Goal: Task Accomplishment & Management: Manage account settings

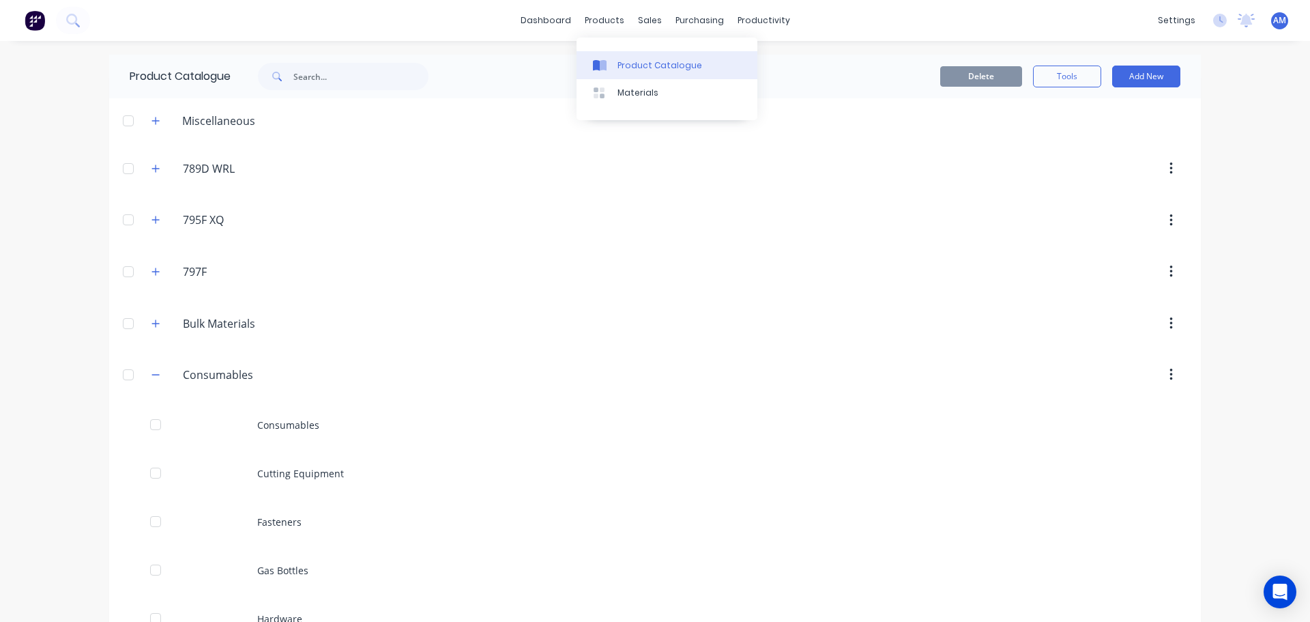
click at [633, 61] on div "Product Catalogue" at bounding box center [660, 65] width 85 height 12
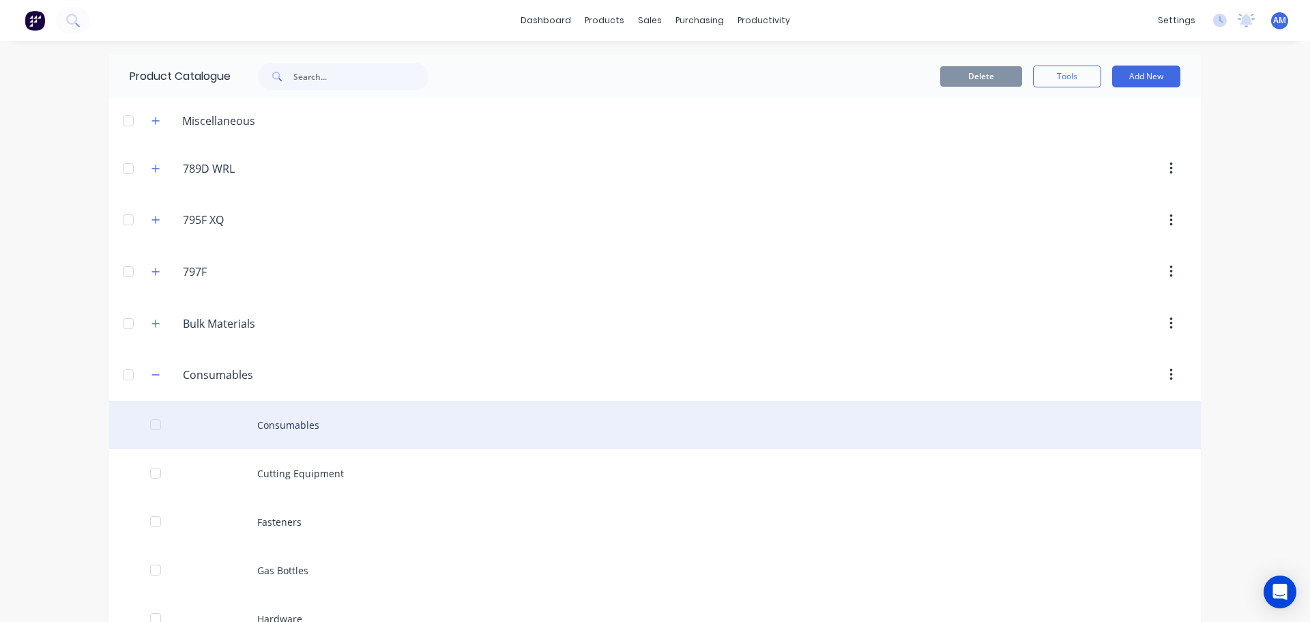
click at [287, 420] on div "Consumables" at bounding box center [655, 425] width 1092 height 48
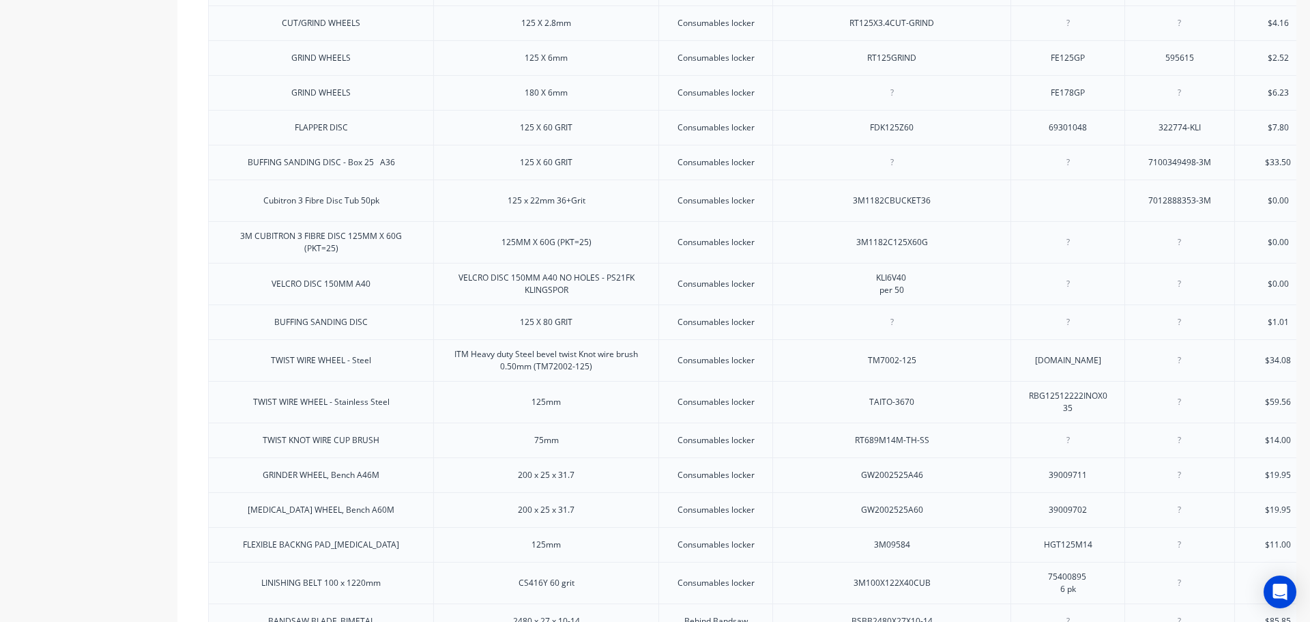
type textarea "x"
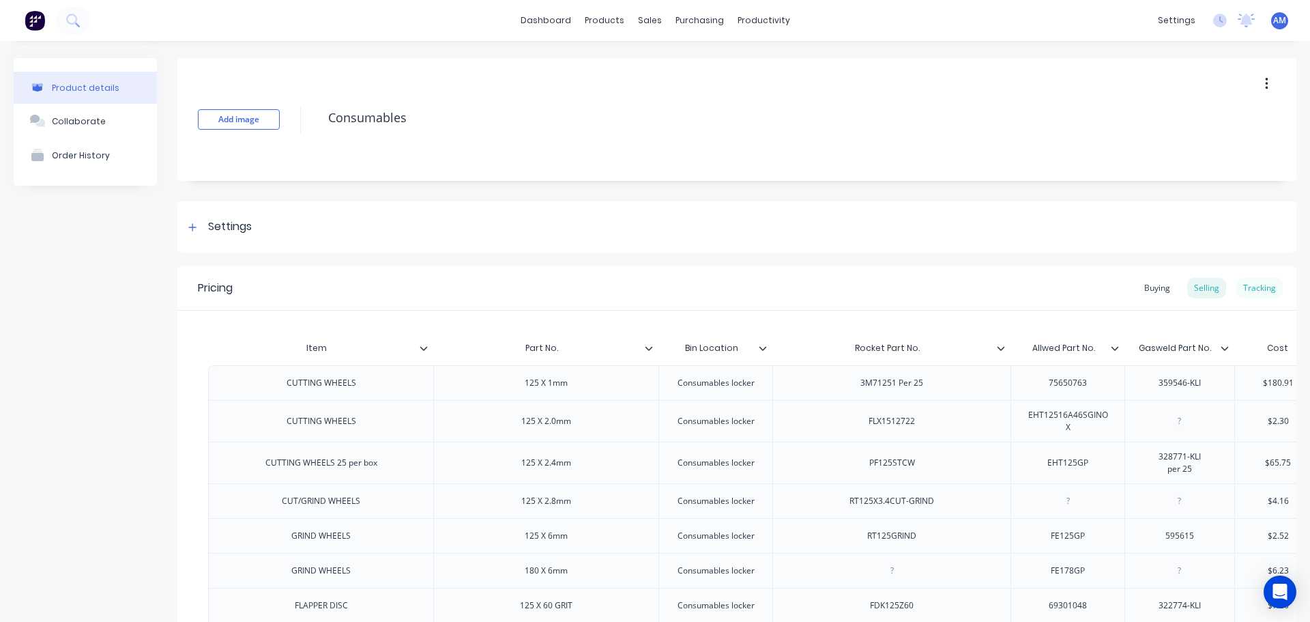
click at [1256, 284] on div "Tracking" at bounding box center [1259, 288] width 46 height 20
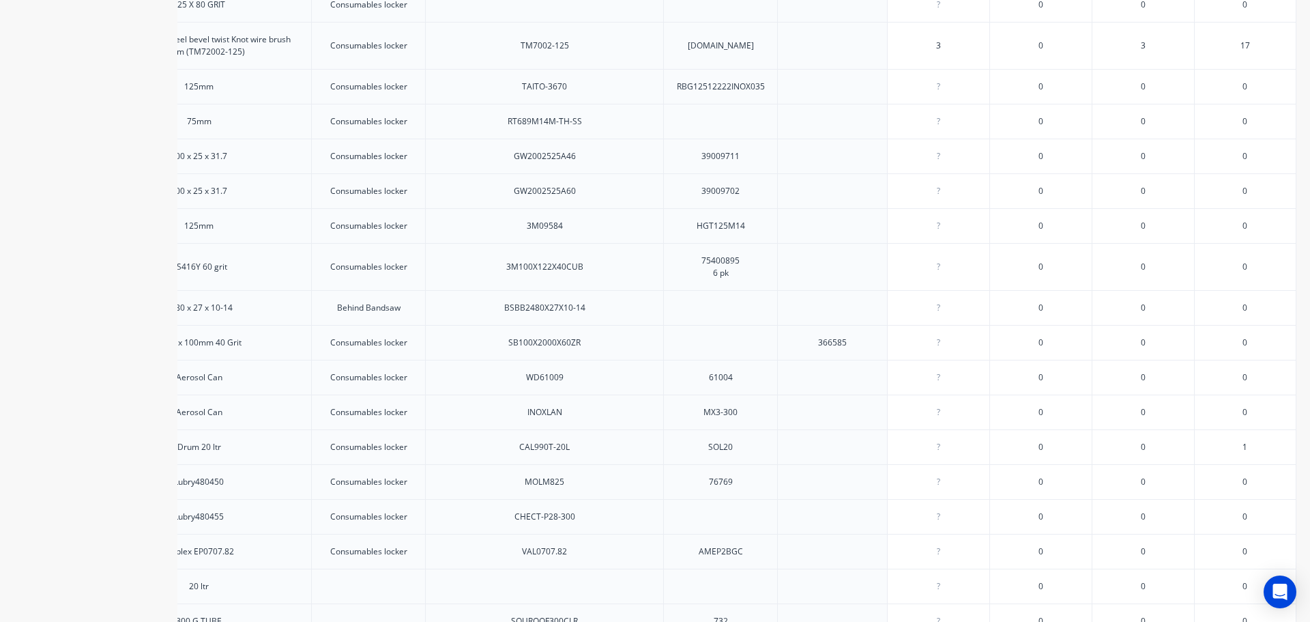
scroll to position [763, 0]
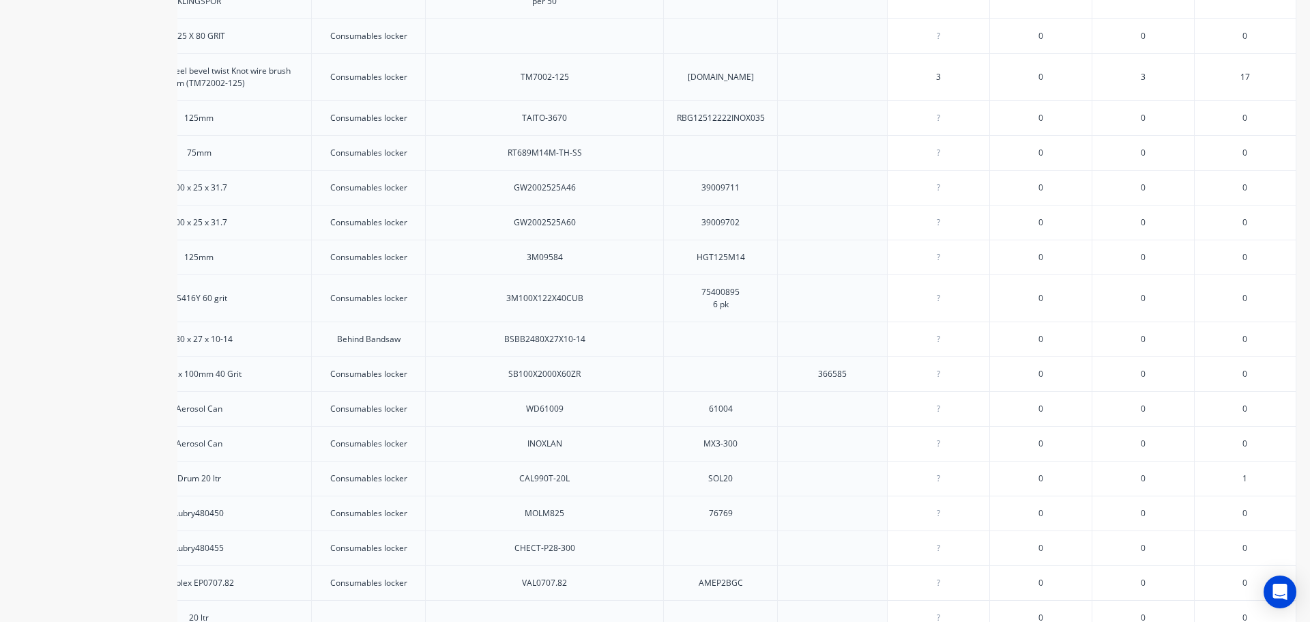
drag, startPoint x: 932, startPoint y: 89, endPoint x: 922, endPoint y: 88, distance: 10.3
click at [923, 83] on input "3" at bounding box center [939, 77] width 102 height 12
type input "0"
type textarea "x"
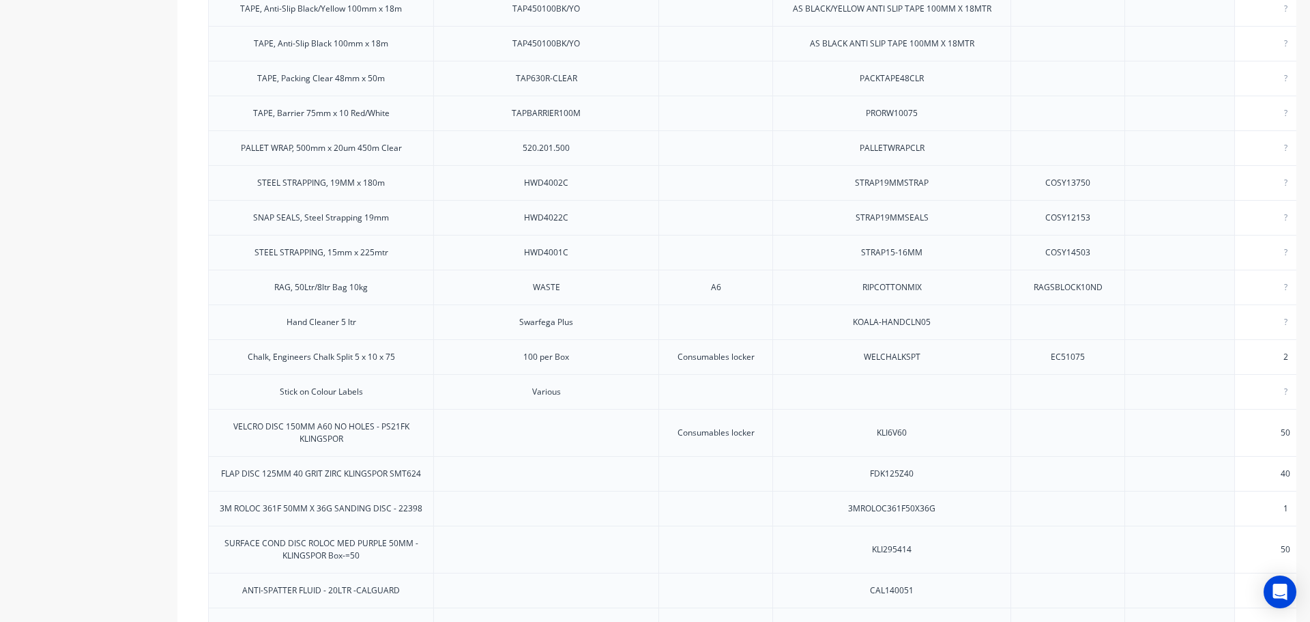
scroll to position [1923, 0]
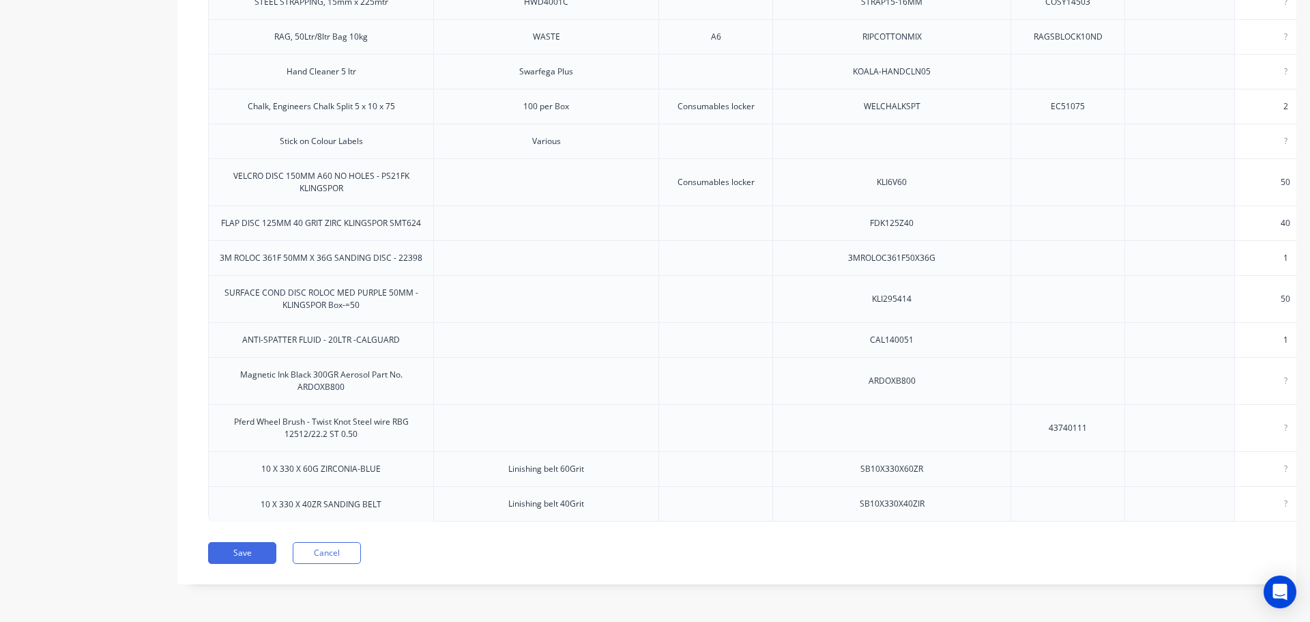
type input "0"
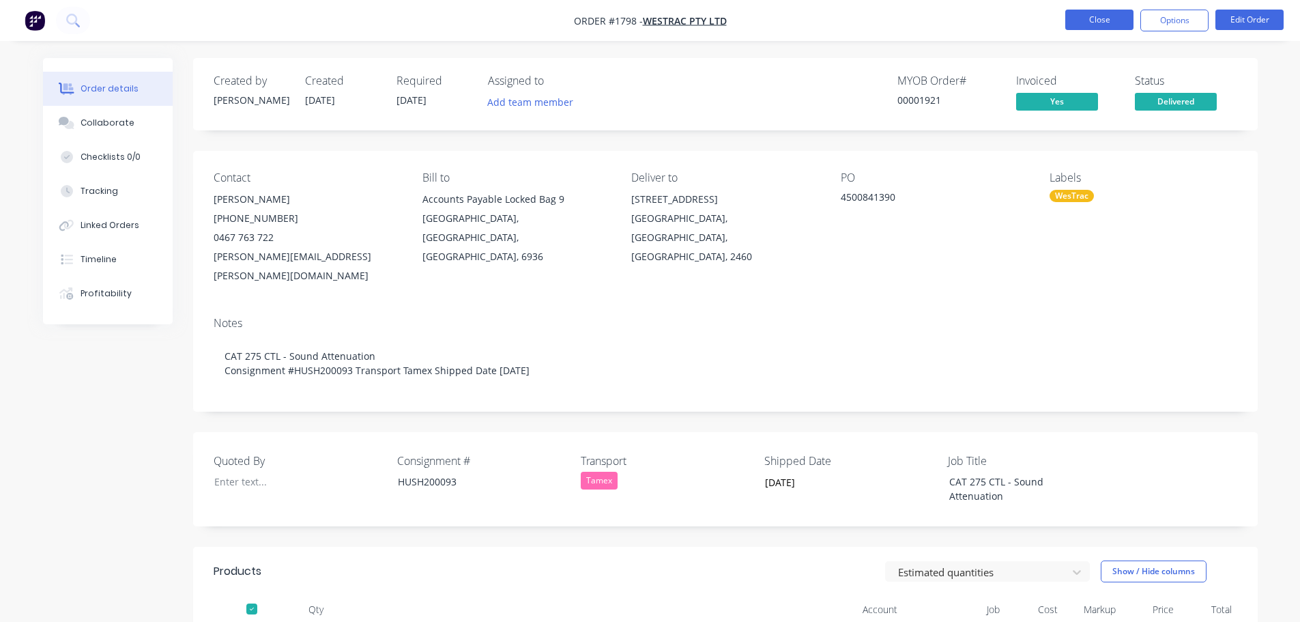
click at [1096, 19] on button "Close" at bounding box center [1099, 20] width 68 height 20
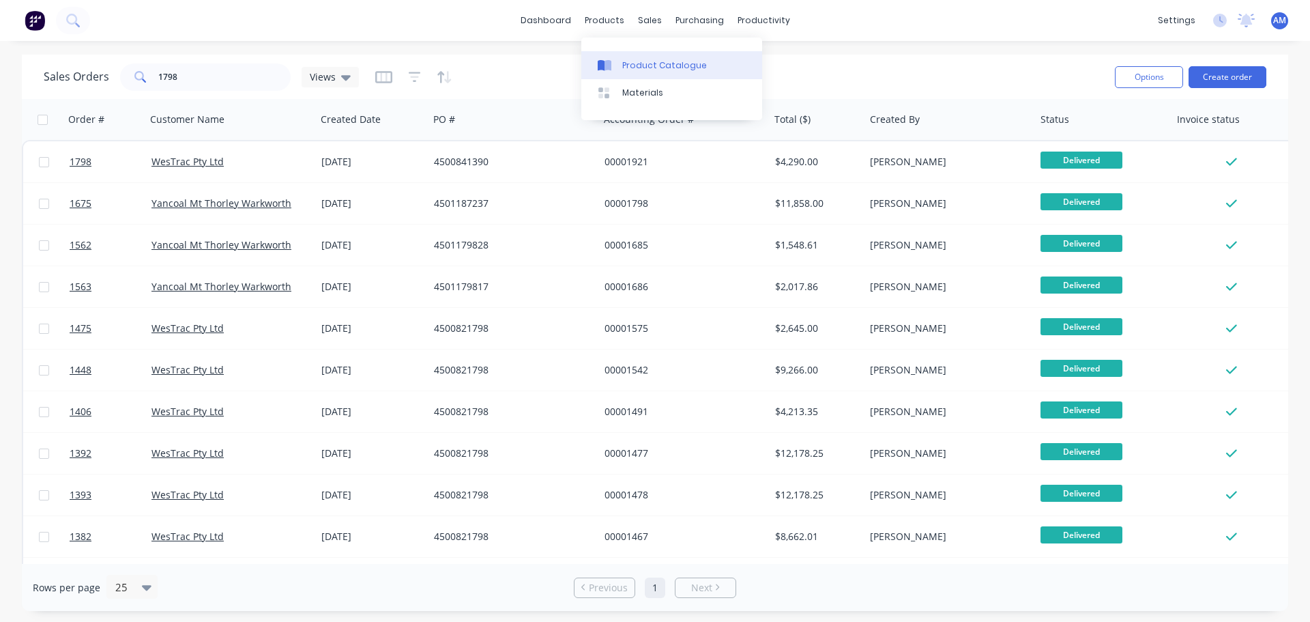
click at [642, 64] on div "Product Catalogue" at bounding box center [664, 65] width 85 height 12
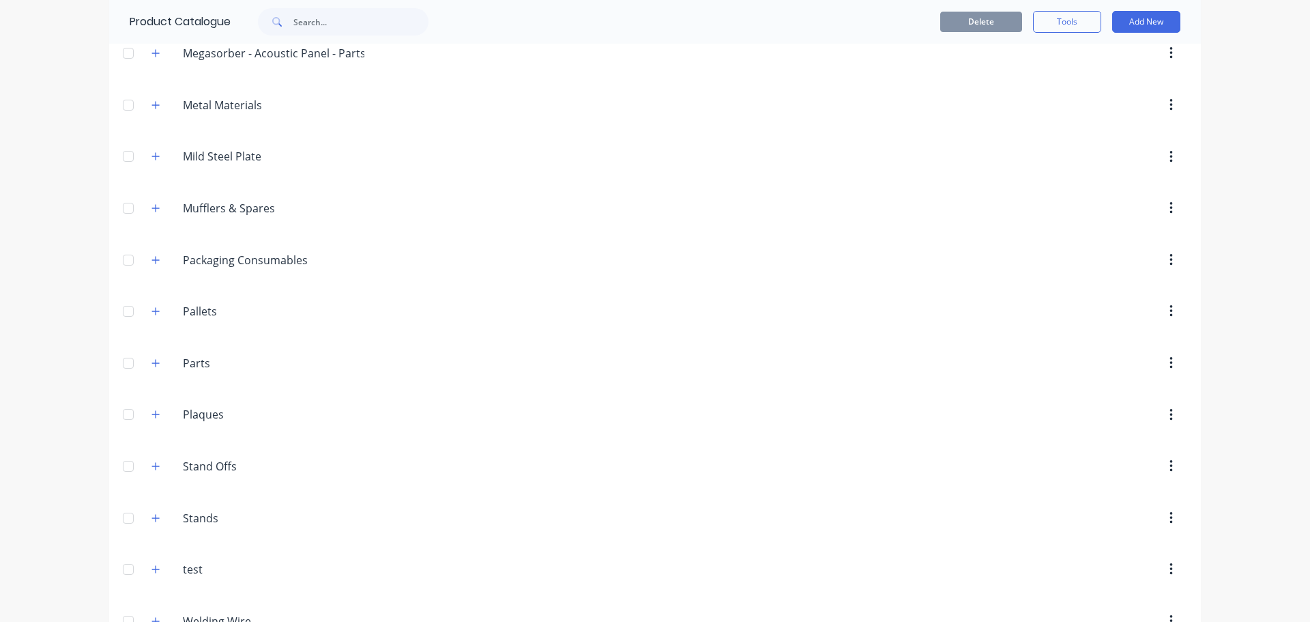
scroll to position [1237, 0]
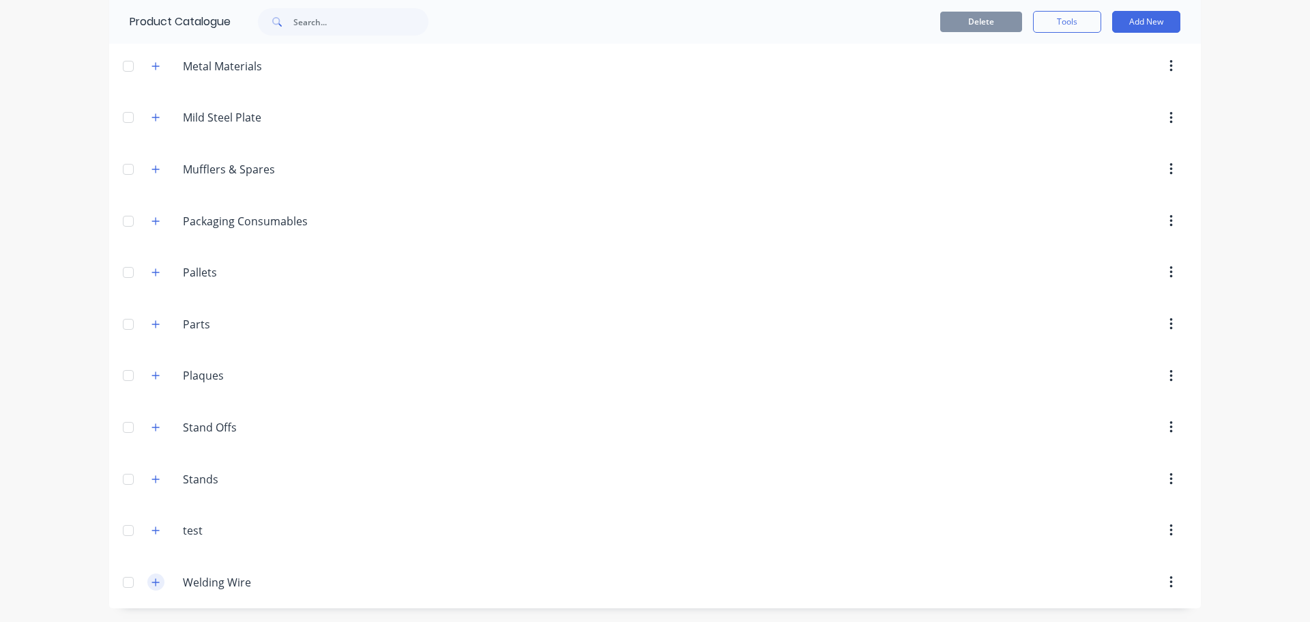
click at [152, 584] on icon "button" at bounding box center [155, 582] width 8 height 10
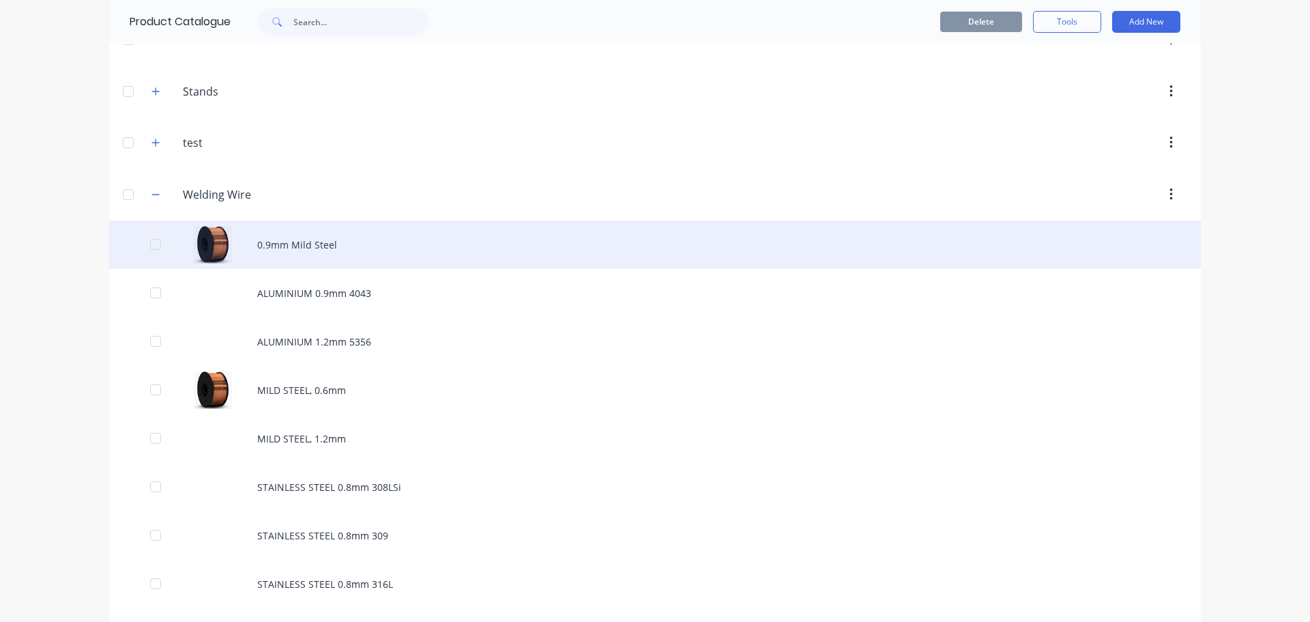
scroll to position [1673, 0]
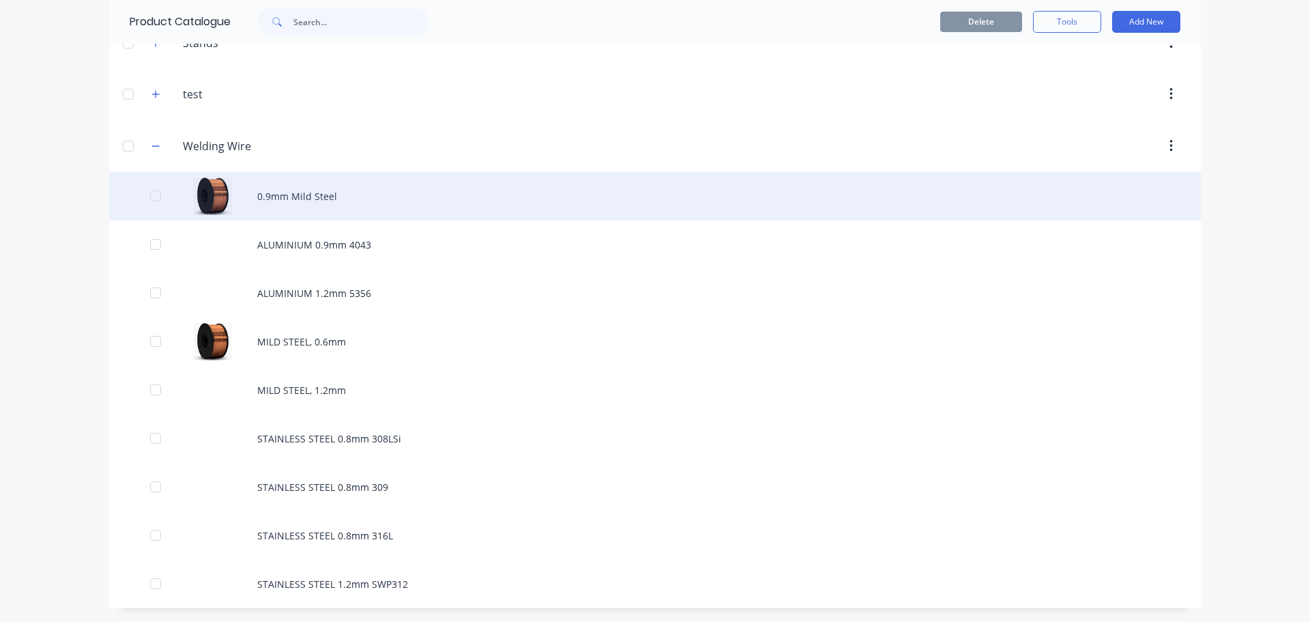
click at [311, 197] on div "0.9mm Mild Steel" at bounding box center [655, 196] width 1092 height 48
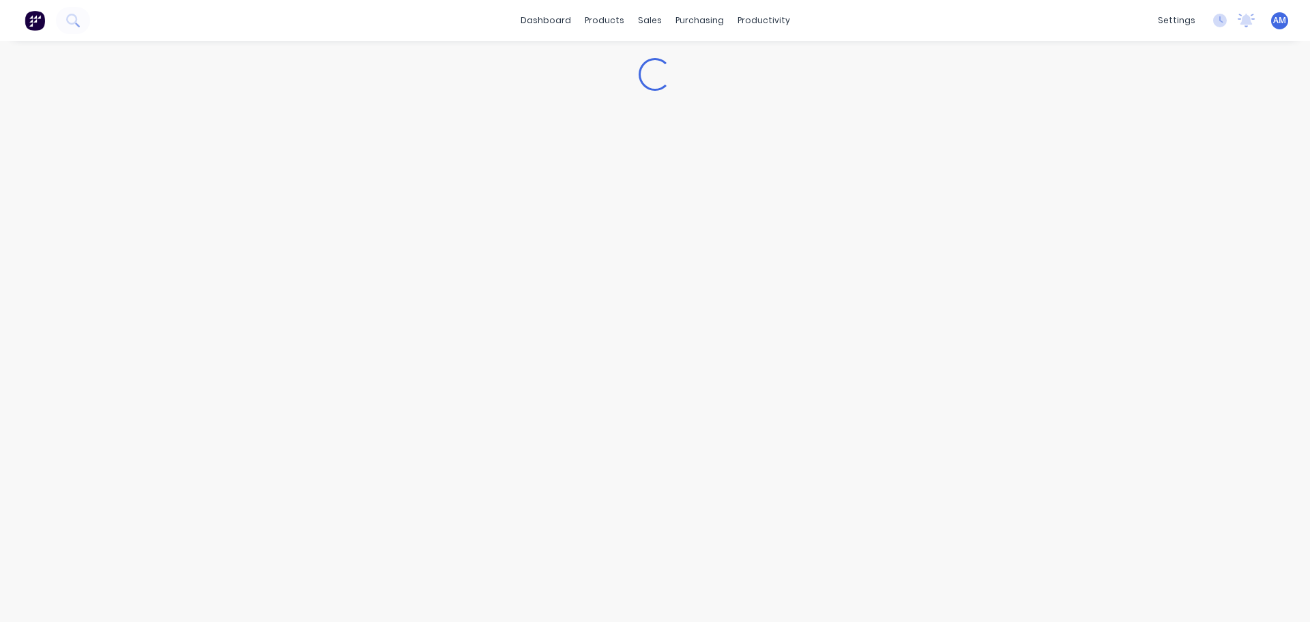
type textarea "x"
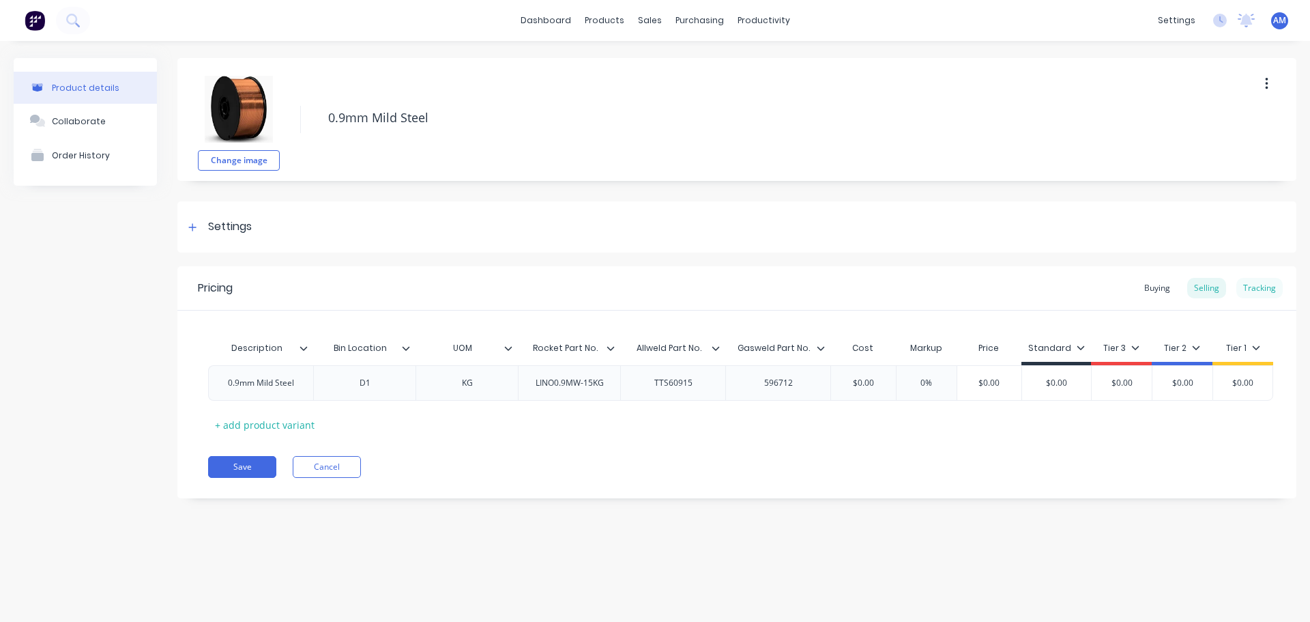
click at [1263, 290] on div "Tracking" at bounding box center [1259, 288] width 46 height 20
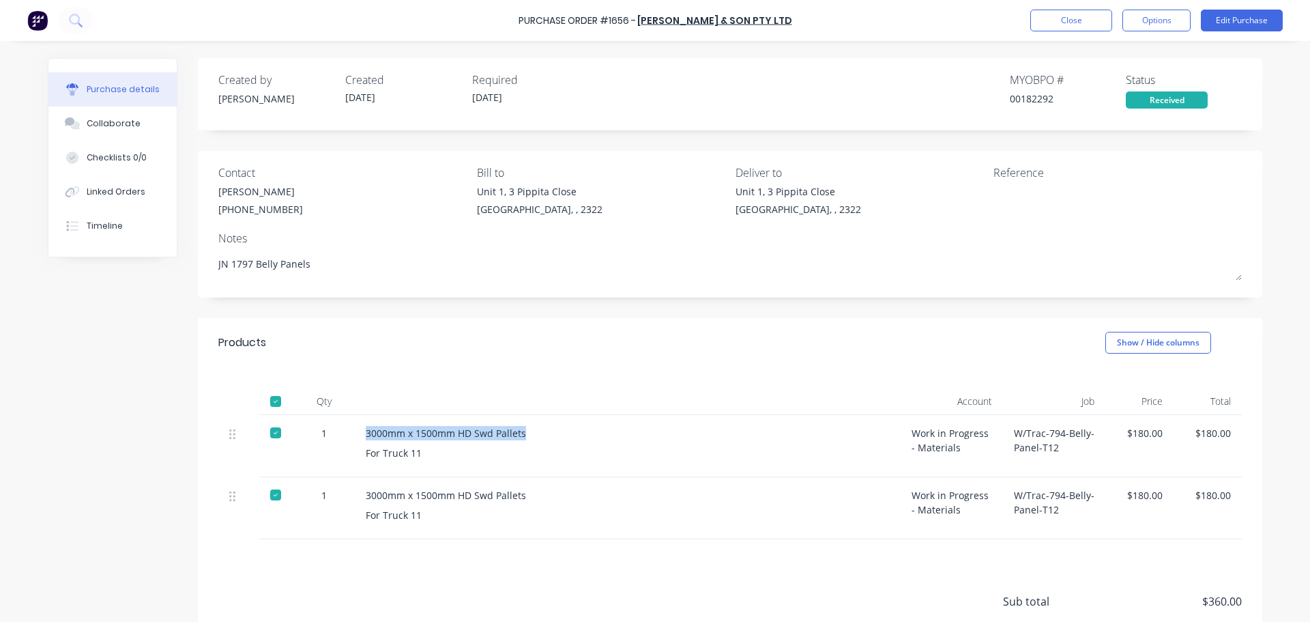
click at [271, 403] on div at bounding box center [275, 401] width 27 height 27
click at [272, 403] on div at bounding box center [275, 401] width 27 height 27
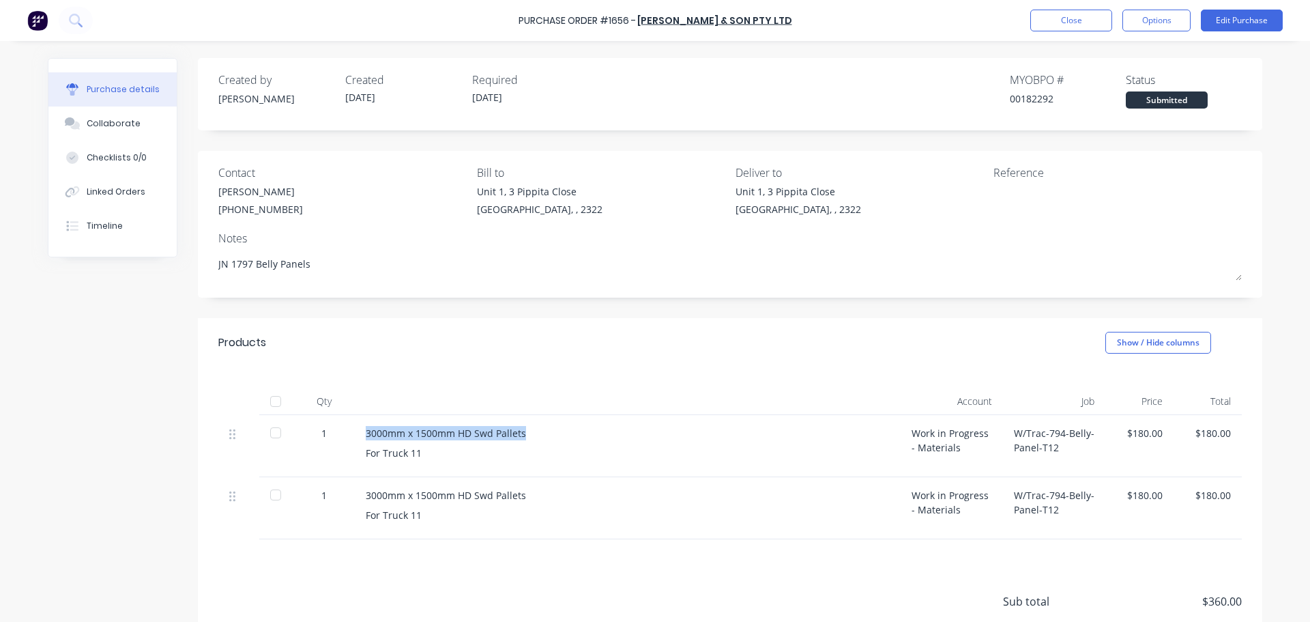
click at [267, 433] on div at bounding box center [275, 432] width 27 height 27
click at [274, 499] on div at bounding box center [275, 494] width 27 height 27
click at [272, 402] on div at bounding box center [275, 401] width 27 height 27
click at [270, 436] on div at bounding box center [275, 432] width 27 height 27
click at [272, 491] on div at bounding box center [275, 494] width 27 height 27
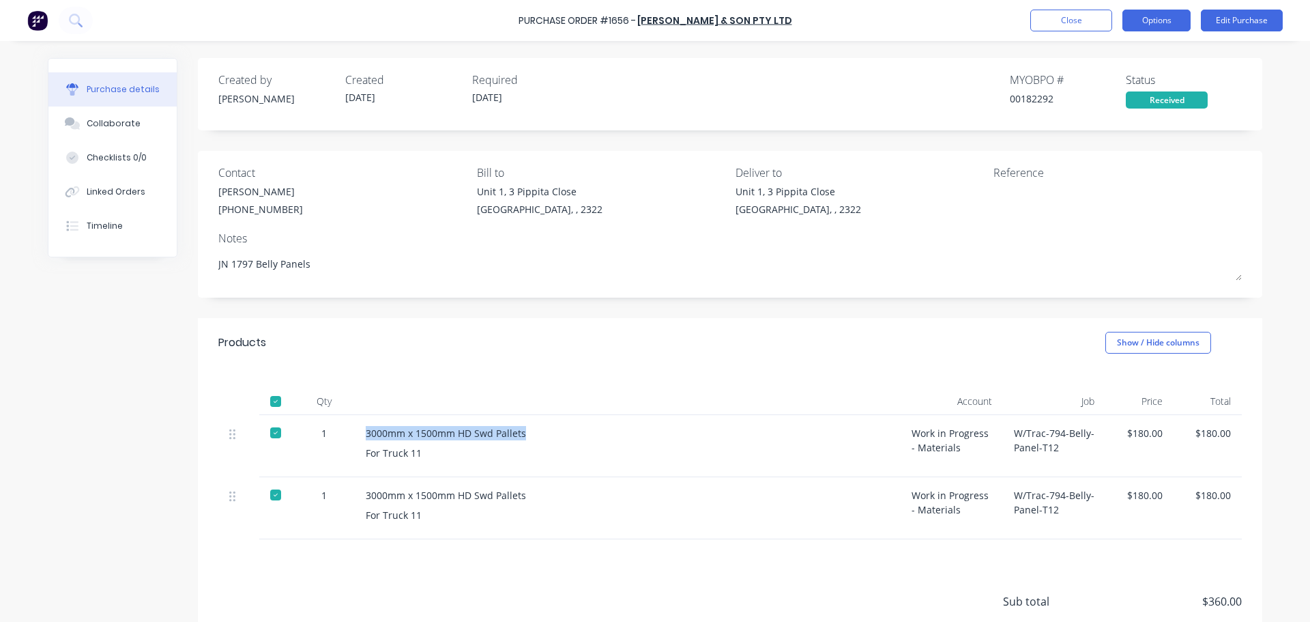
click at [1154, 24] on button "Options" at bounding box center [1156, 21] width 68 height 22
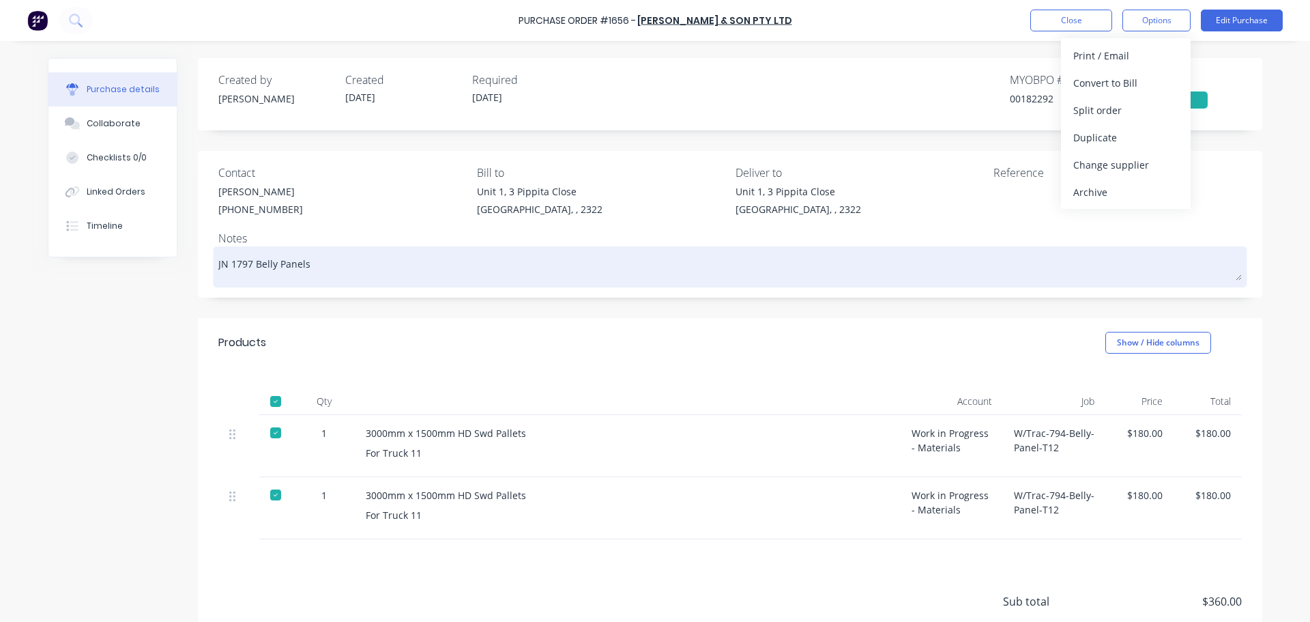
click at [1103, 278] on textarea "JN 1797 Belly Panels" at bounding box center [730, 265] width 1024 height 31
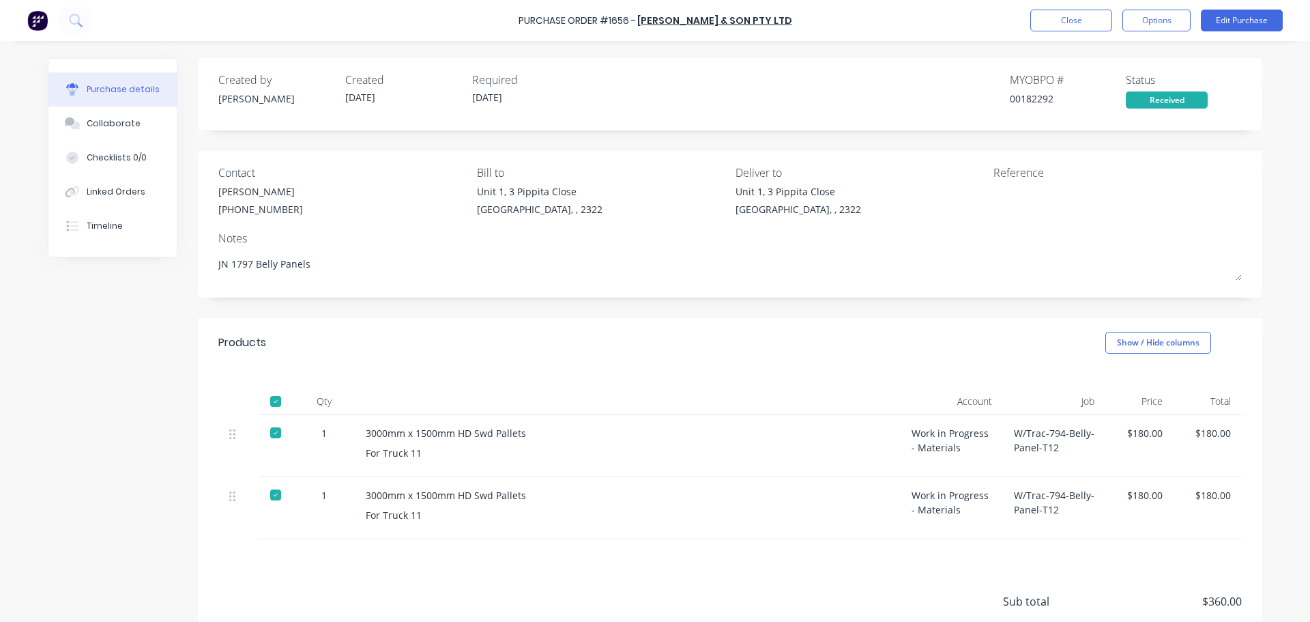
type textarea "x"
drag, startPoint x: 1050, startPoint y: 98, endPoint x: 1000, endPoint y: 96, distance: 49.9
click at [1001, 96] on div "Created by Aaron Created 08/10/25 Required 08/10/25 MYOB PO # 00182292 Status R…" at bounding box center [730, 90] width 1024 height 37
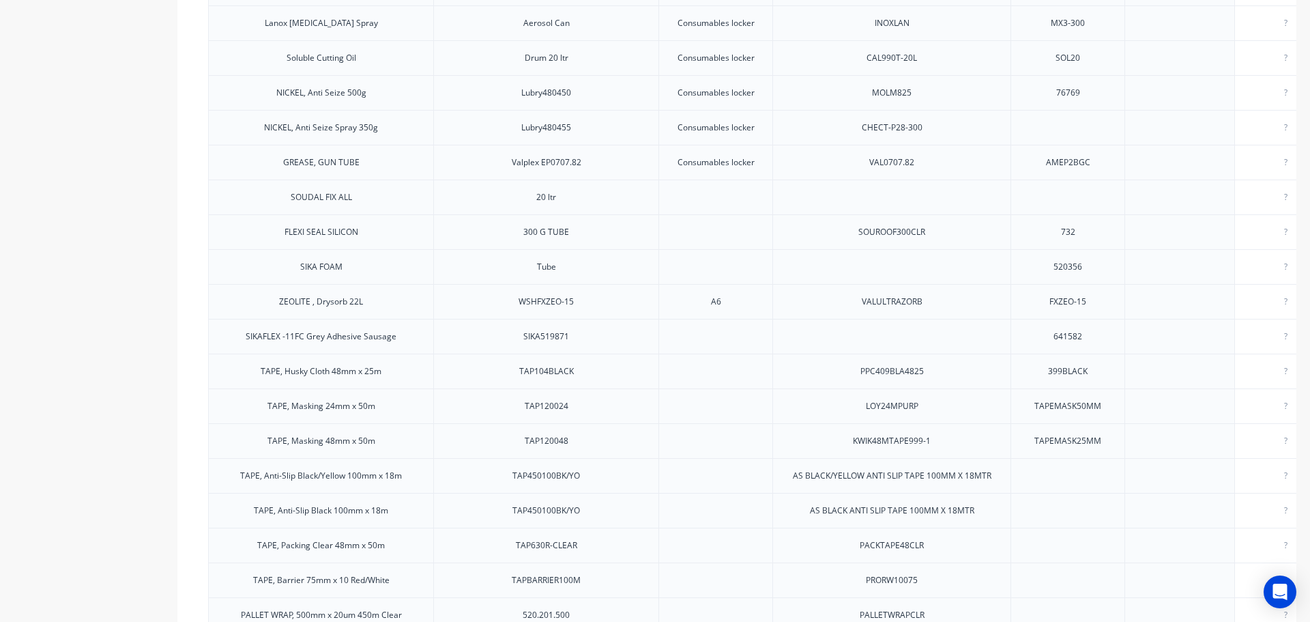
scroll to position [1036, 0]
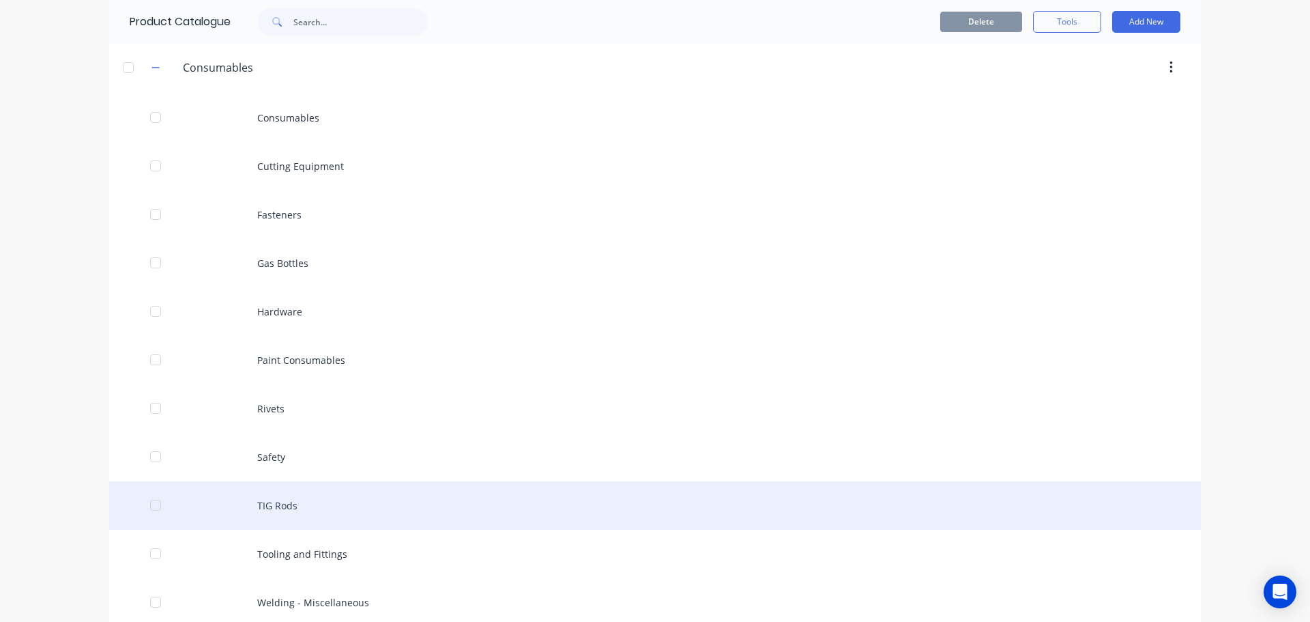
scroll to position [341, 0]
